Goal: Information Seeking & Learning: Learn about a topic

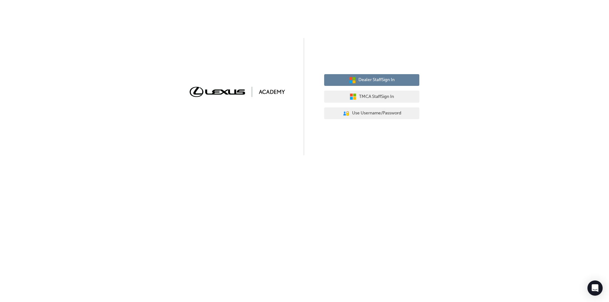
click at [375, 78] on span "Dealer Staff Sign In" at bounding box center [376, 79] width 36 height 7
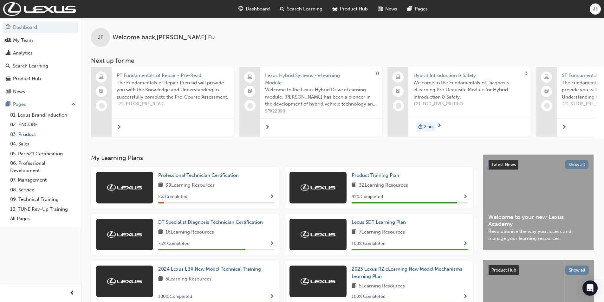
click at [21, 134] on link "03. Product" at bounding box center [43, 135] width 71 height 10
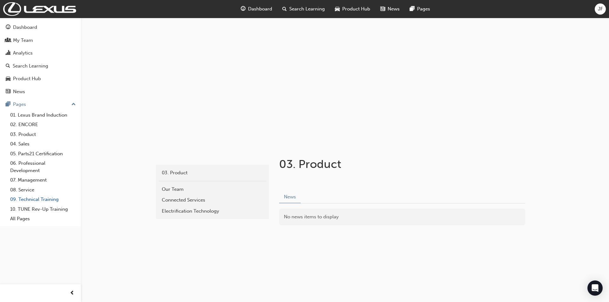
click at [46, 199] on link "09. Technical Training" at bounding box center [43, 200] width 71 height 10
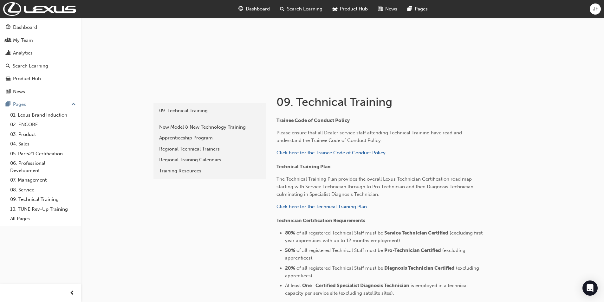
scroll to position [32, 0]
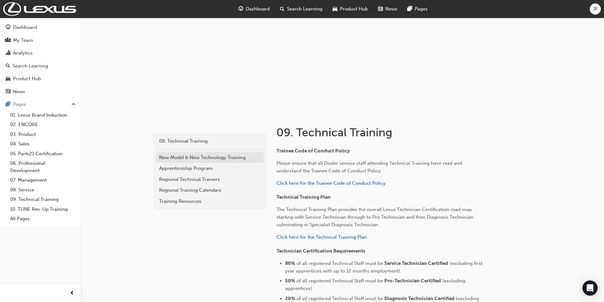
click at [202, 155] on div "New Model & New Technology Training" at bounding box center [209, 157] width 101 height 7
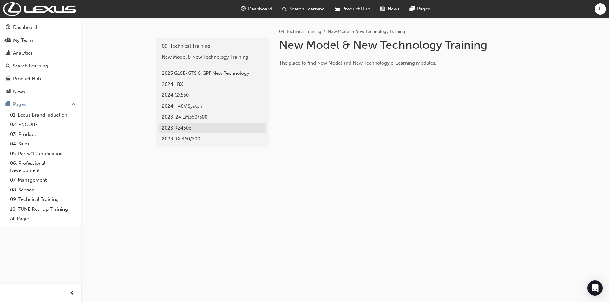
click at [177, 126] on div "2023 RZ450e" at bounding box center [212, 128] width 101 height 7
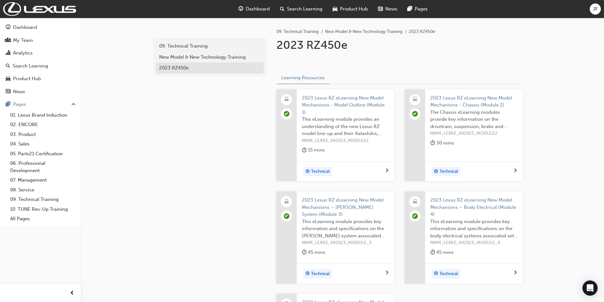
click at [179, 66] on div "2023 RZ450e" at bounding box center [209, 67] width 101 height 7
click at [179, 67] on div "2023 RZ450e" at bounding box center [209, 67] width 101 height 7
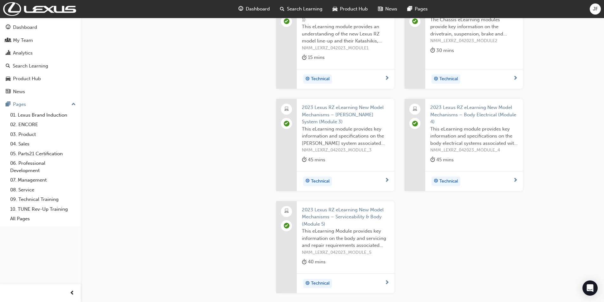
scroll to position [95, 0]
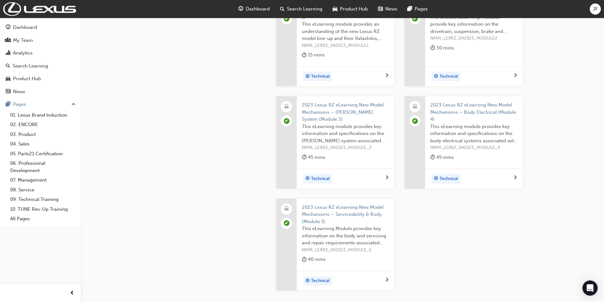
click at [328, 279] on span "Technical" at bounding box center [320, 280] width 19 height 7
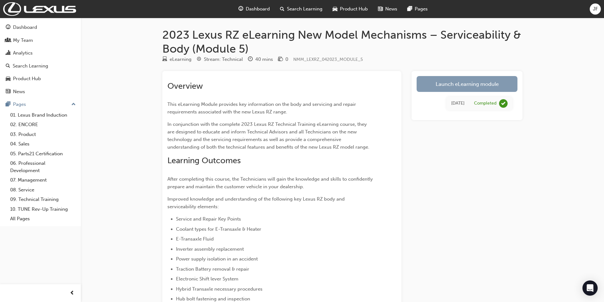
click at [461, 84] on link "Launch eLearning module" at bounding box center [467, 84] width 101 height 16
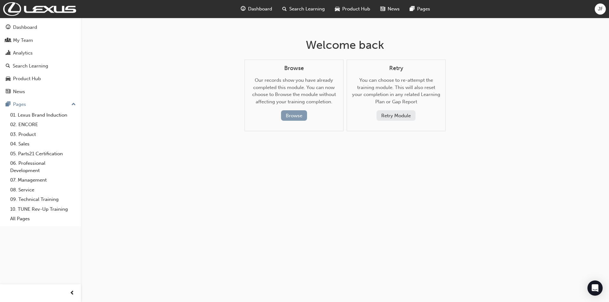
click at [292, 114] on button "Browse" at bounding box center [294, 115] width 26 height 10
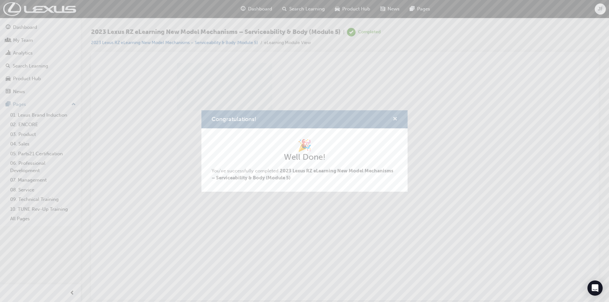
click at [395, 117] on span "cross-icon" at bounding box center [395, 120] width 5 height 6
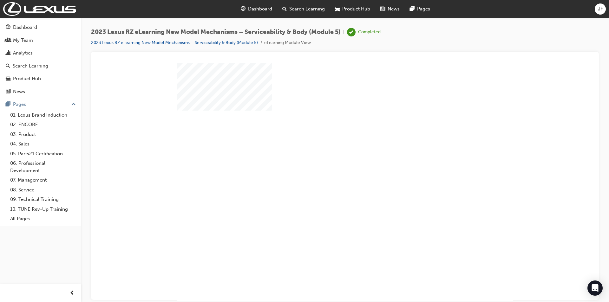
click at [327, 163] on div "play" at bounding box center [327, 163] width 0 height 0
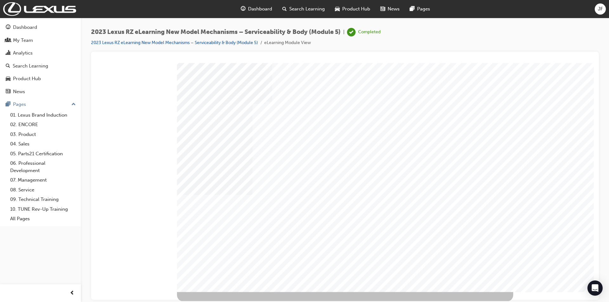
scroll to position [9, 0]
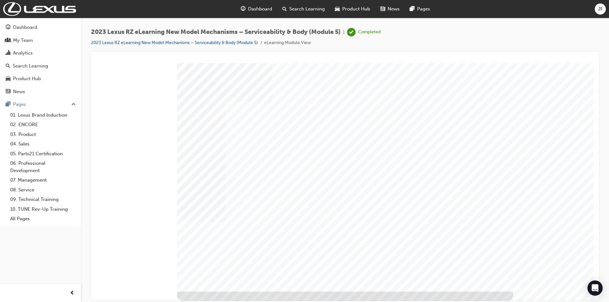
scroll to position [0, 0]
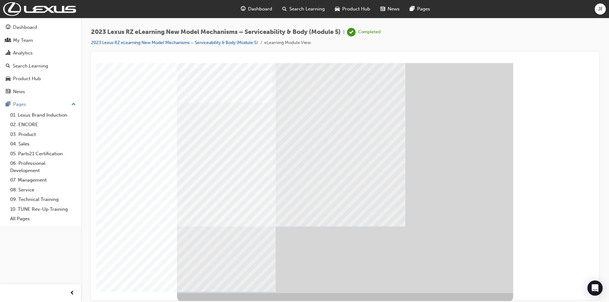
scroll to position [9, 0]
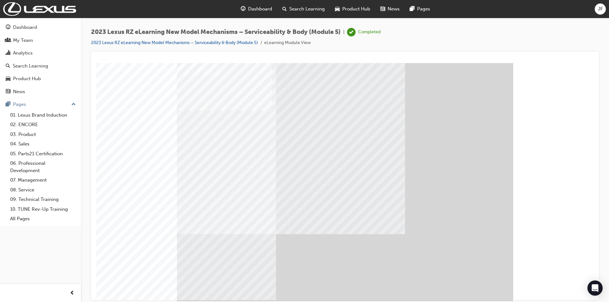
drag, startPoint x: 269, startPoint y: 125, endPoint x: 217, endPoint y: 93, distance: 61.4
drag, startPoint x: 173, startPoint y: 66, endPoint x: 540, endPoint y: 314, distance: 443.0
click at [540, 65] on html "Loading..." at bounding box center [345, 64] width 498 height 3
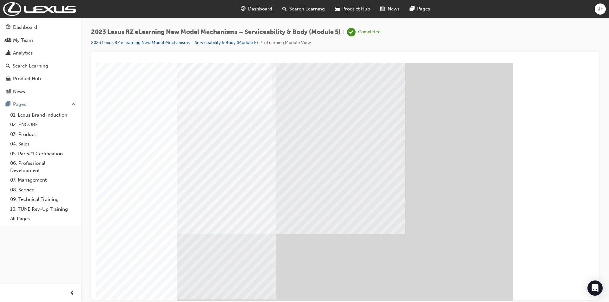
click at [601, 7] on span "JF" at bounding box center [600, 8] width 5 height 7
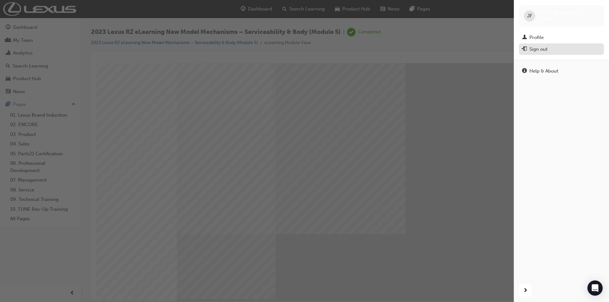
click at [542, 49] on div "Sign out" at bounding box center [538, 49] width 18 height 7
